Goal: Complete application form

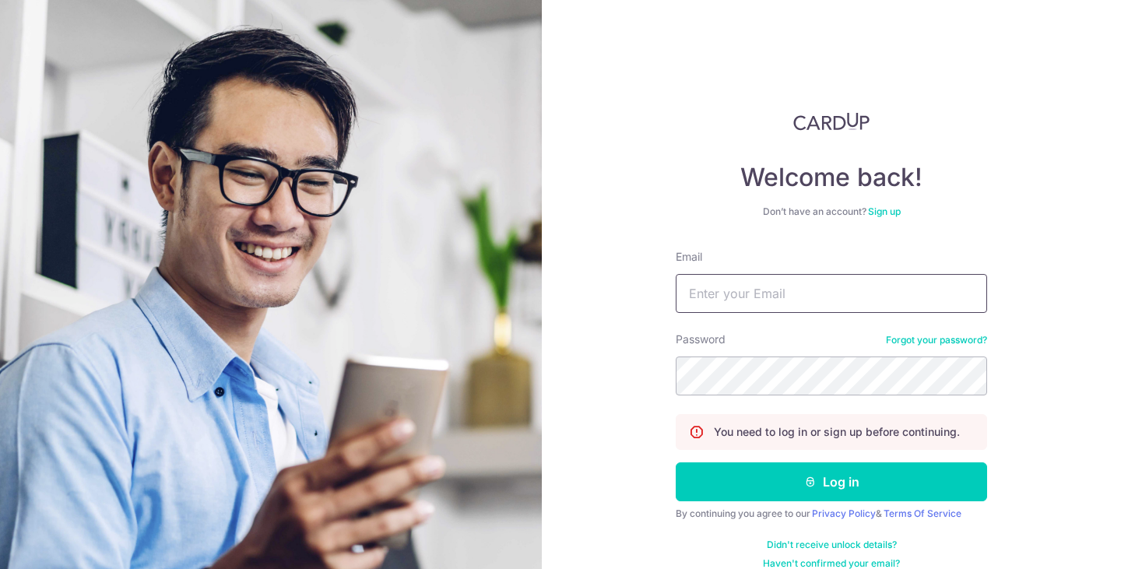
click at [738, 289] on input "Email" at bounding box center [831, 293] width 311 height 39
type input "jasladlad@yahoo.com"
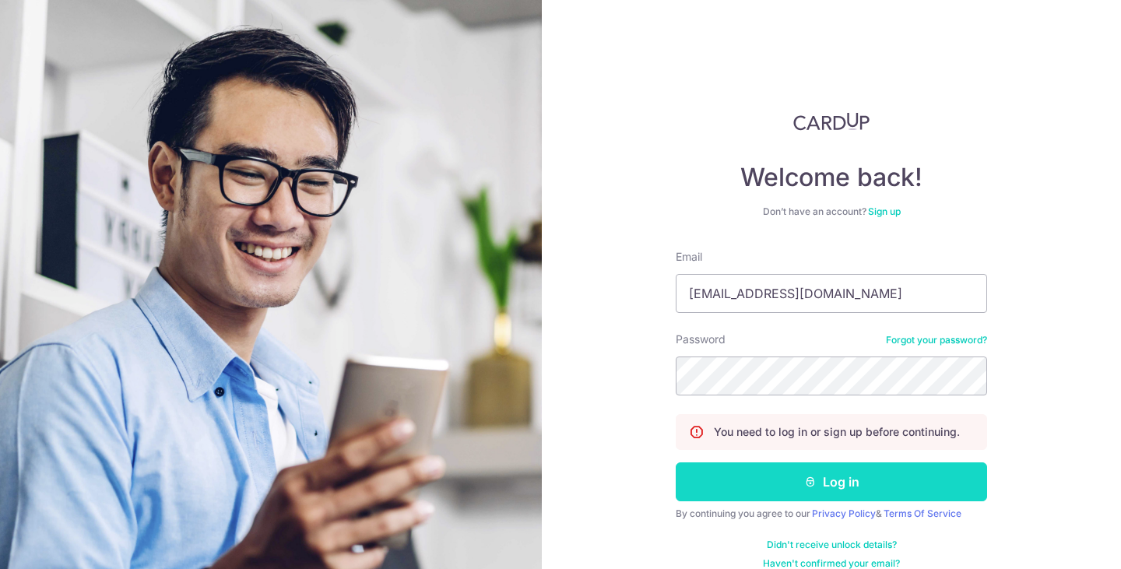
click at [823, 479] on button "Log in" at bounding box center [831, 481] width 311 height 39
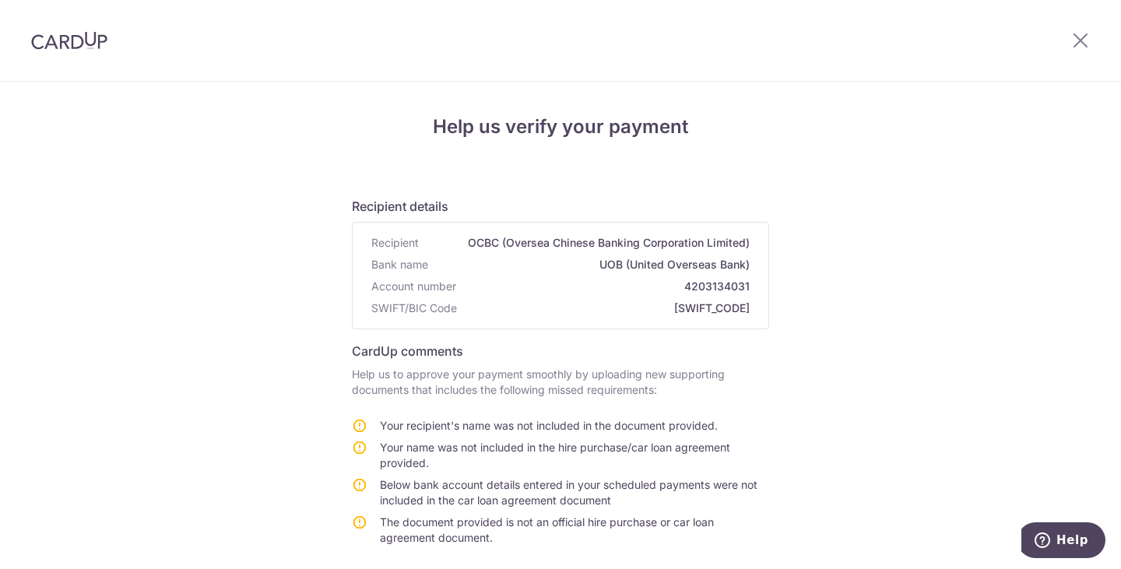
scroll to position [293, 0]
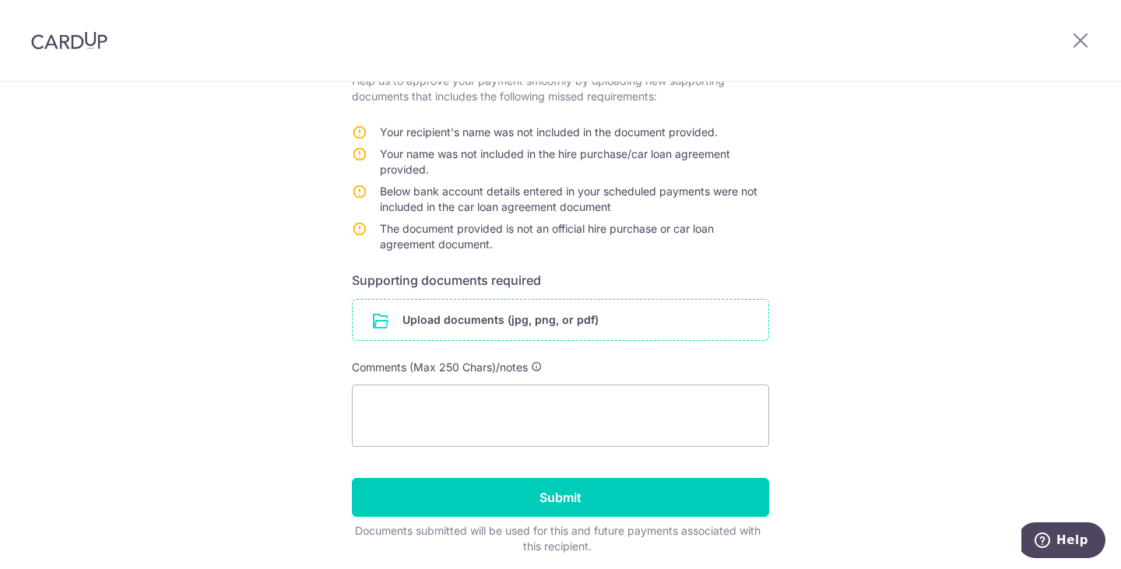
click at [492, 318] on input "file" at bounding box center [561, 320] width 416 height 40
click at [409, 319] on input "file" at bounding box center [561, 320] width 416 height 40
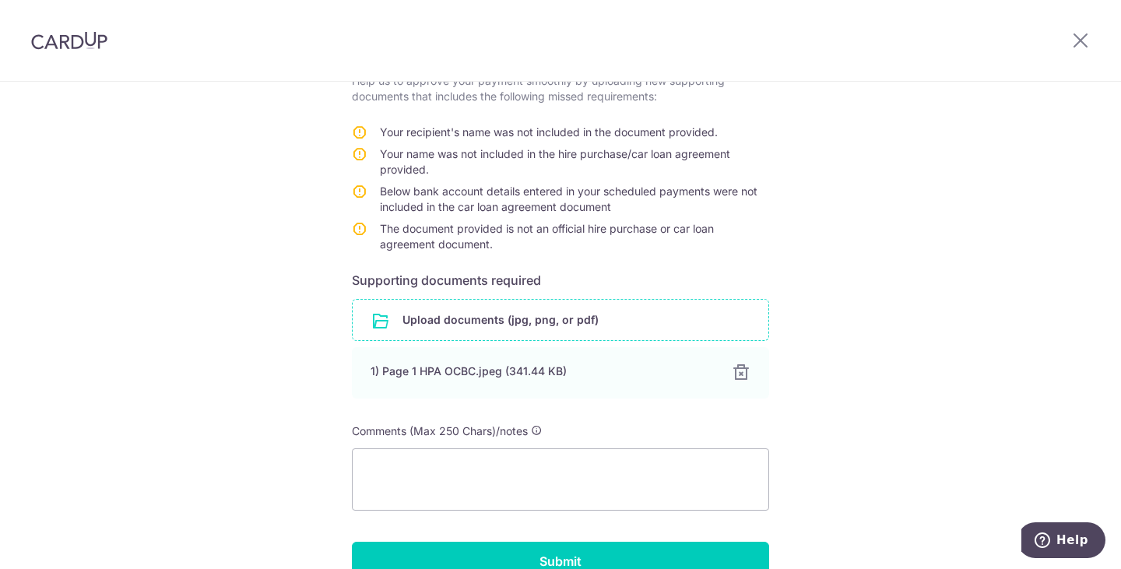
click at [514, 314] on input "file" at bounding box center [561, 320] width 416 height 40
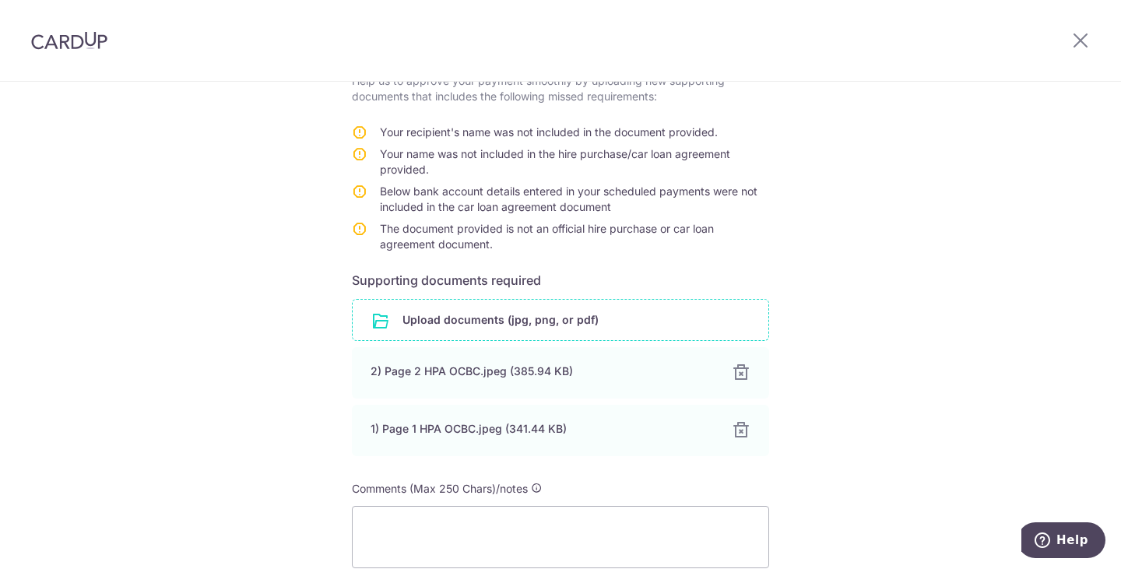
click at [412, 320] on input "file" at bounding box center [561, 320] width 416 height 40
click at [415, 318] on input "file" at bounding box center [561, 320] width 416 height 40
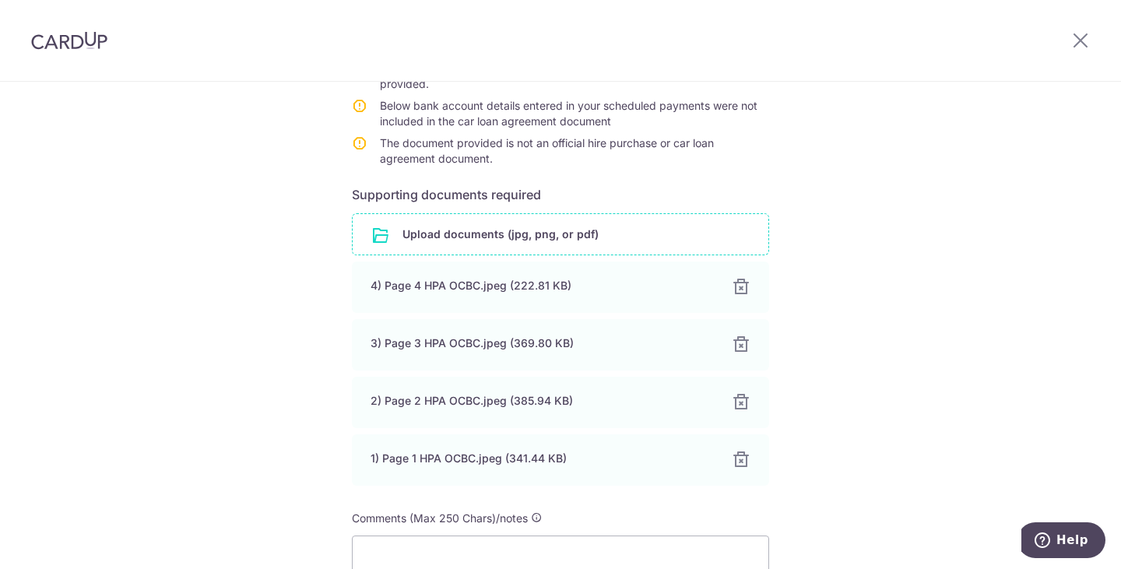
scroll to position [377, 0]
click at [409, 233] on input "file" at bounding box center [561, 236] width 416 height 40
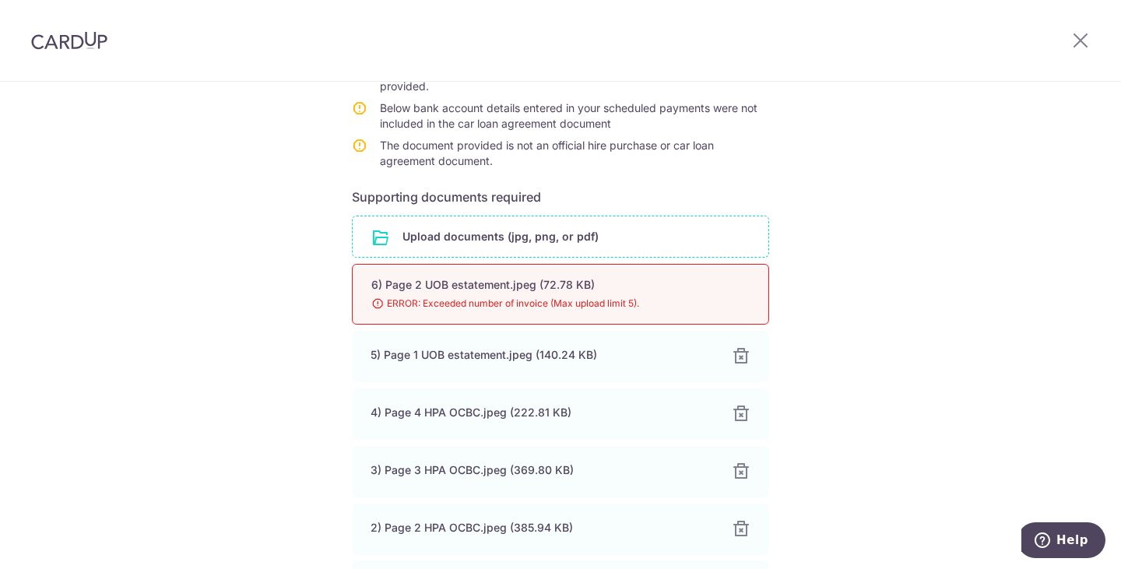
click at [853, 412] on div "Help us verify your payment Recipient details Recipient OCBC (Oversea Chinese B…" at bounding box center [560, 305] width 1121 height 1200
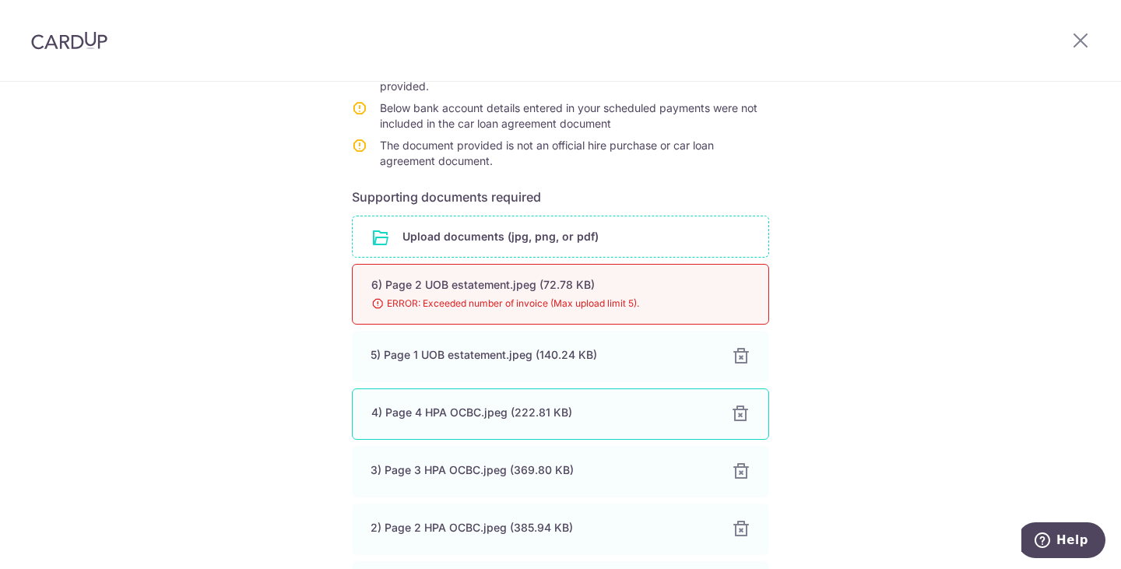
click at [738, 414] on div at bounding box center [740, 414] width 19 height 19
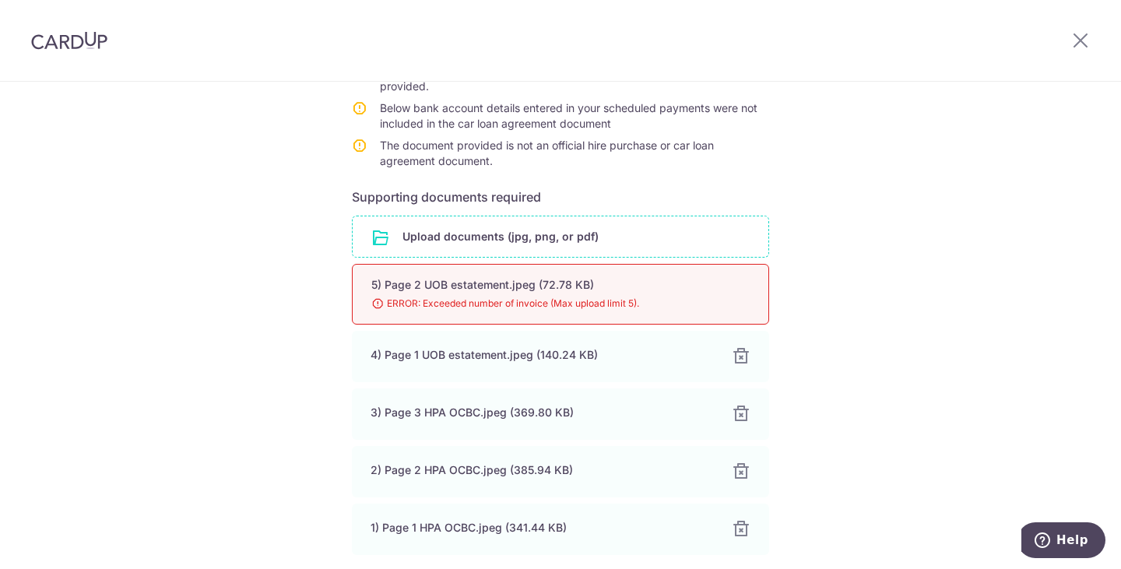
click at [401, 282] on div "5) Page 2 UOB estatement.jpeg (72.78 KB)" at bounding box center [541, 285] width 341 height 16
click at [437, 242] on input "file" at bounding box center [561, 236] width 416 height 40
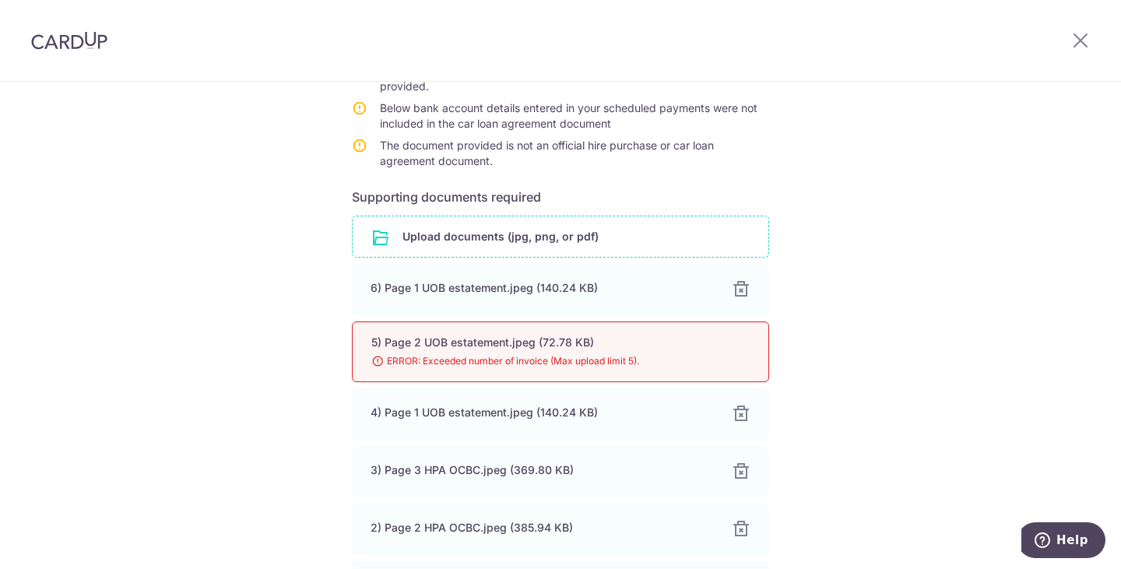
click at [504, 347] on div "5) Page 2 UOB estatement.jpeg (72.78 KB)" at bounding box center [541, 343] width 341 height 16
click at [402, 350] on div "5) Page 2 UOB estatement.jpeg (72.78 KB) 98% ERROR: Exceeded number of invoice …" at bounding box center [560, 351] width 417 height 61
click at [479, 349] on div "5) Page 2 UOB estatement.jpeg (72.78 KB)" at bounding box center [541, 343] width 341 height 16
click at [525, 358] on span "ERROR: Exceeded number of invoice (Max upload limit 5)." at bounding box center [541, 361] width 341 height 16
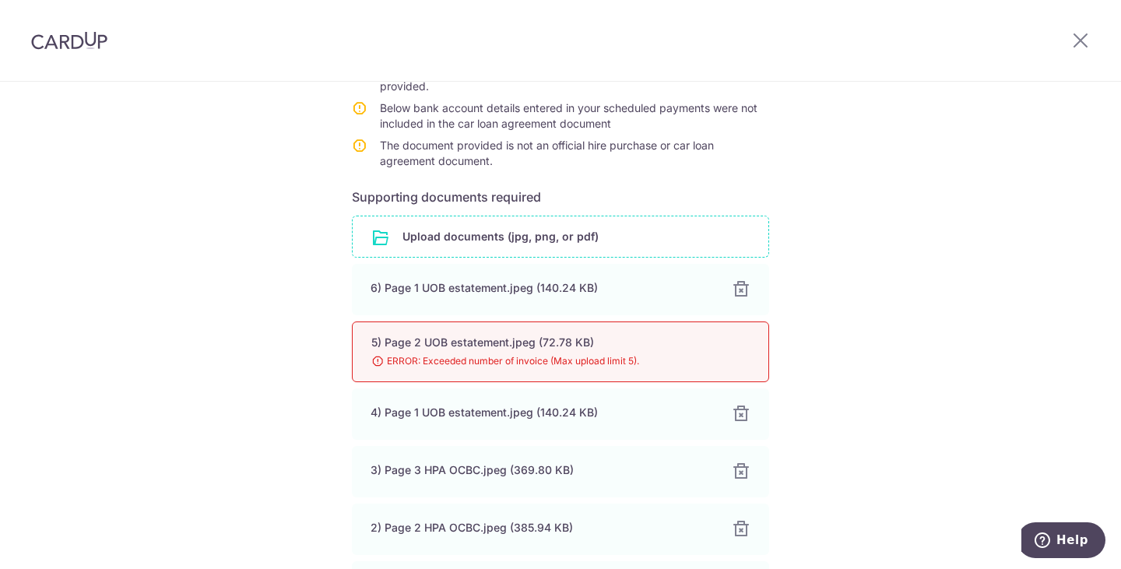
drag, startPoint x: 525, startPoint y: 358, endPoint x: 419, endPoint y: 371, distance: 106.7
click at [419, 371] on div "5) Page 2 UOB estatement.jpeg (72.78 KB) 98% ERROR: Exceeded number of invoice …" at bounding box center [560, 351] width 417 height 61
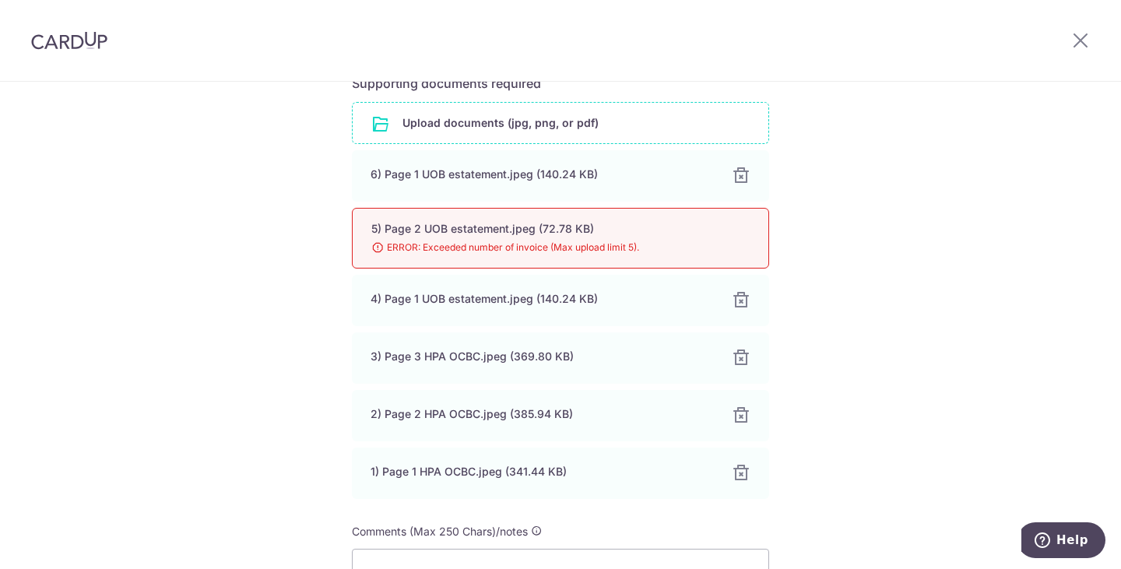
scroll to position [491, 0]
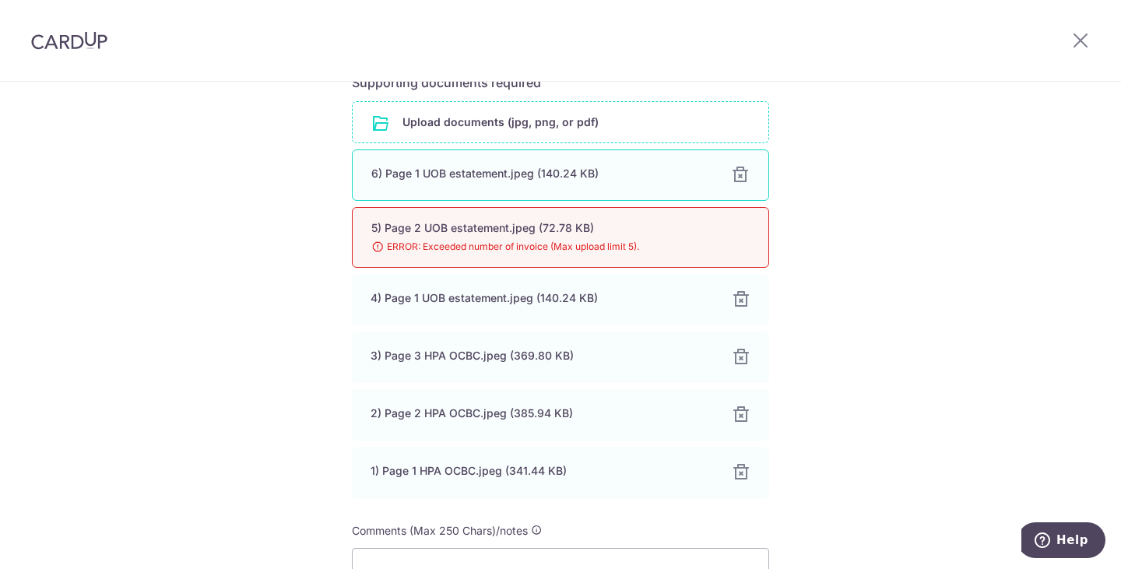
click at [735, 176] on div at bounding box center [740, 175] width 19 height 19
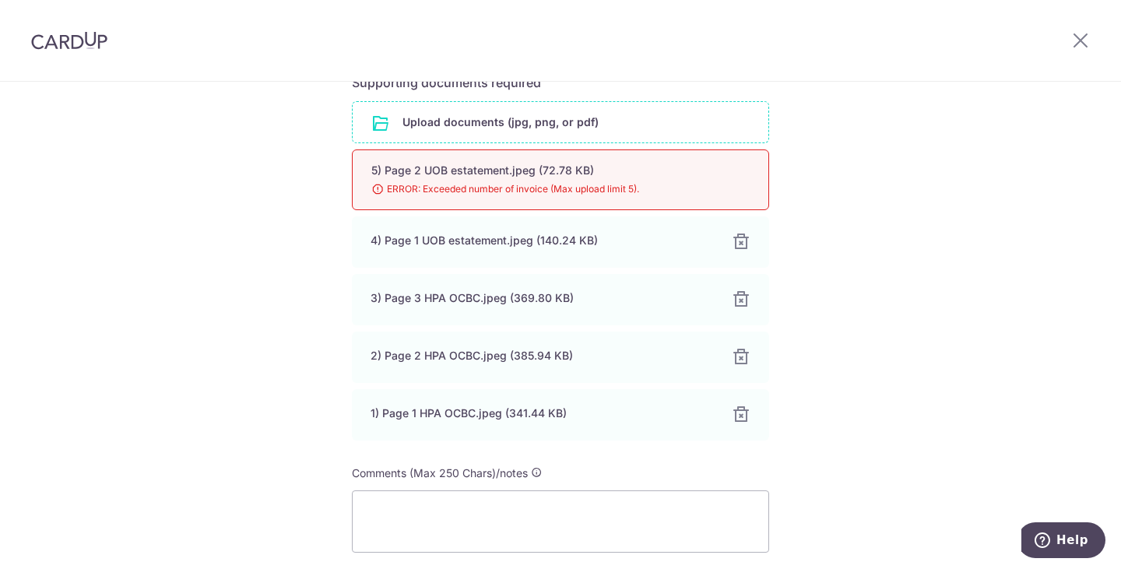
click at [458, 117] on input "file" at bounding box center [561, 122] width 416 height 40
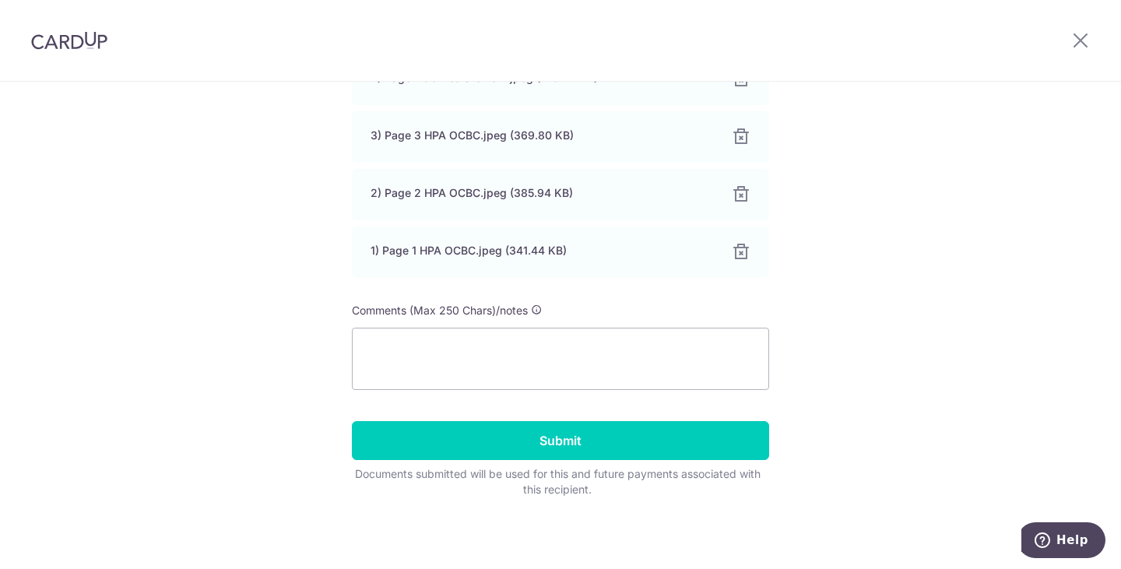
scroll to position [712, 0]
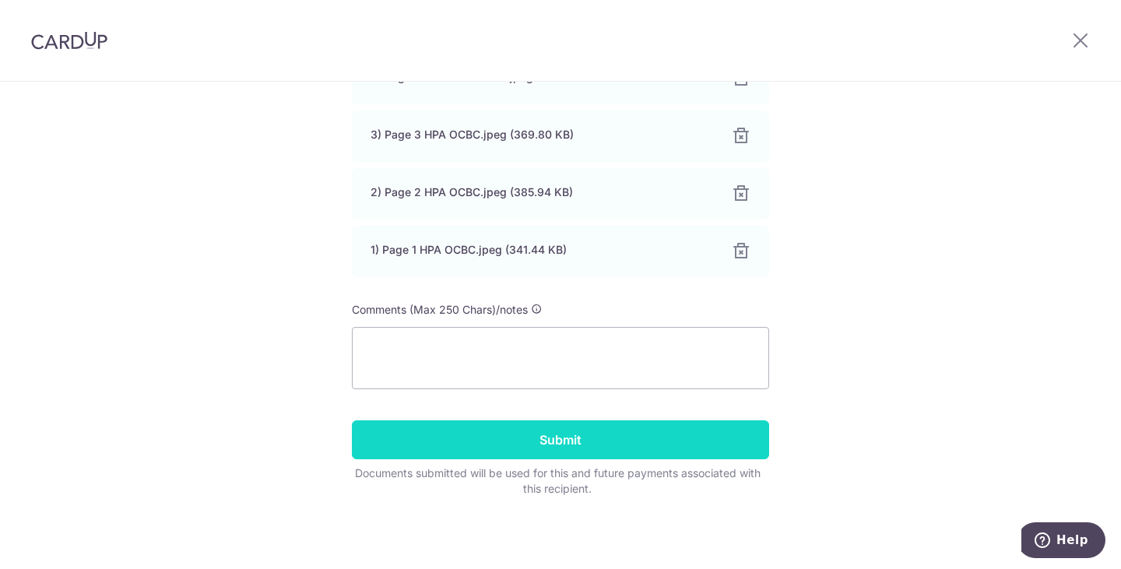
click at [521, 437] on input "Submit" at bounding box center [560, 439] width 417 height 39
